Goal: Task Accomplishment & Management: Complete application form

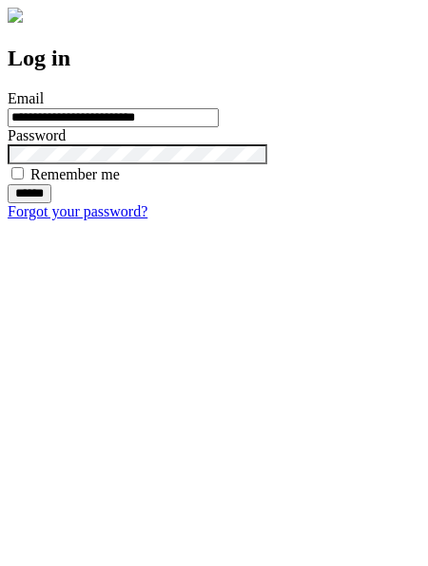
type input "**********"
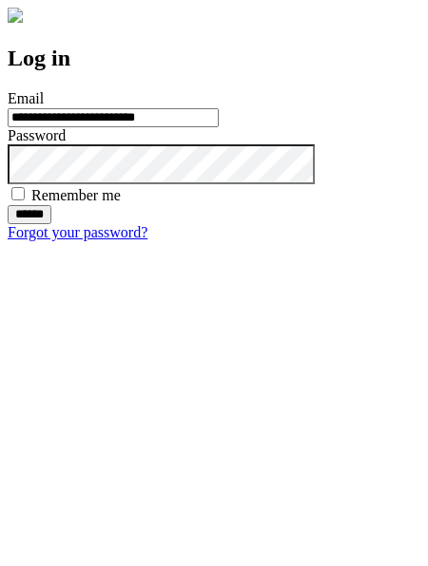
click at [51, 224] on input "******" at bounding box center [30, 214] width 44 height 19
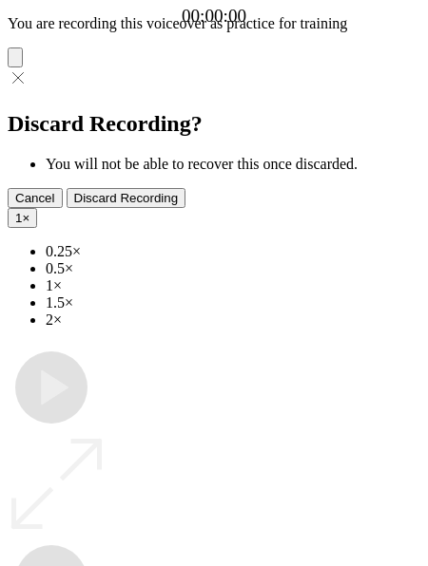
type input "**********"
